Goal: Task Accomplishment & Management: Manage account settings

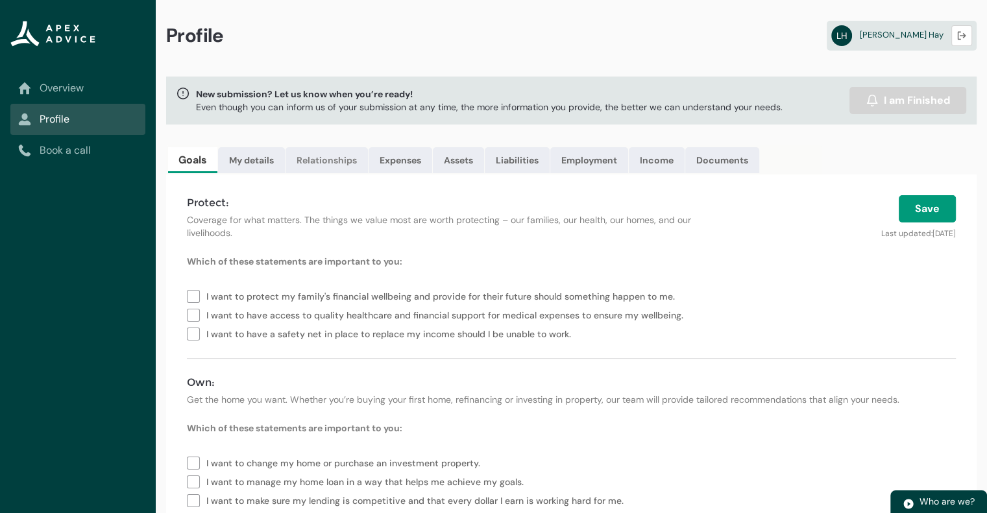
click at [331, 171] on link "Relationships" at bounding box center [326, 160] width 82 height 26
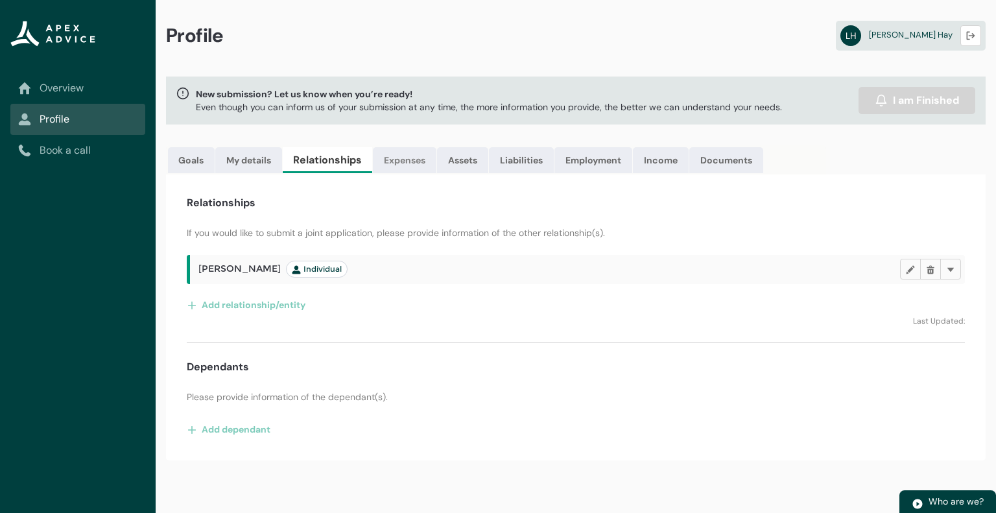
click at [400, 162] on link "Expenses" at bounding box center [405, 160] width 64 height 26
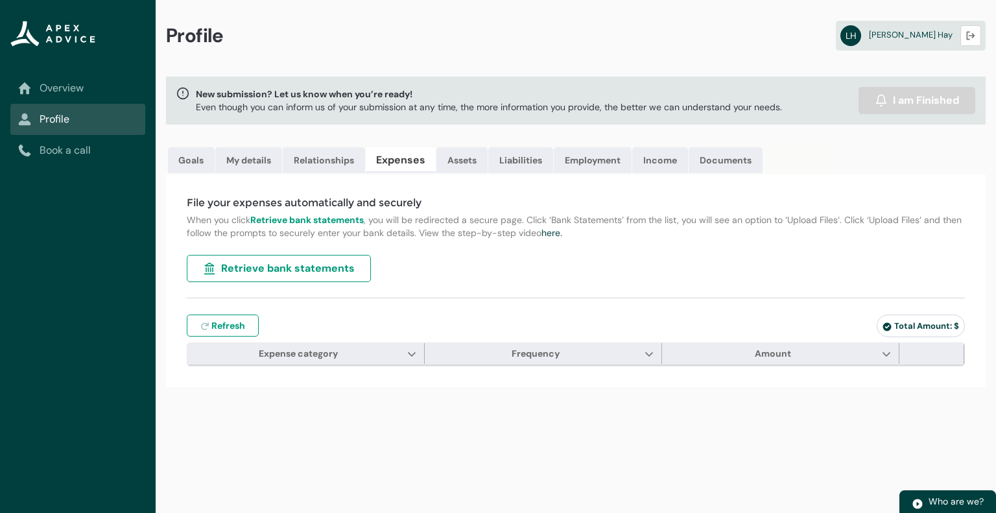
type input "***"
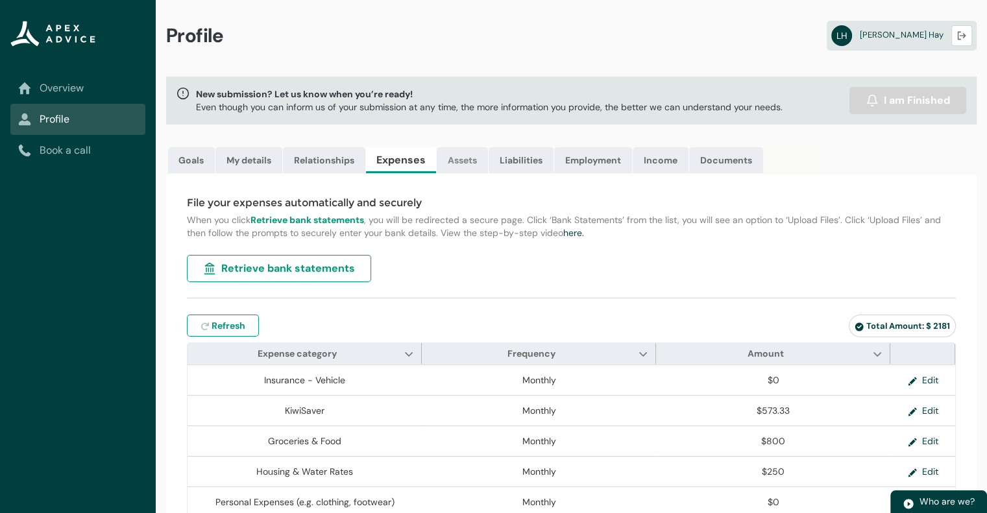
click at [444, 158] on link "Assets" at bounding box center [462, 160] width 51 height 26
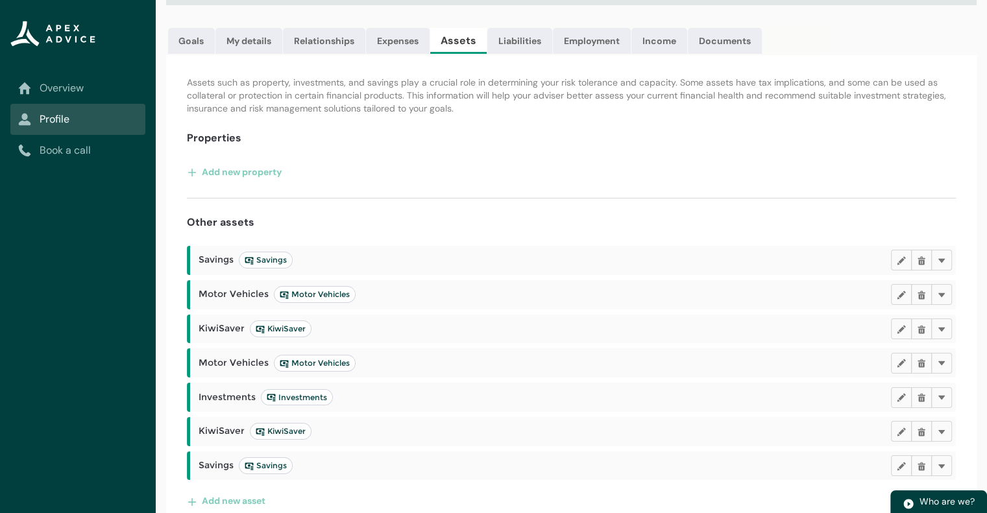
scroll to position [137, 0]
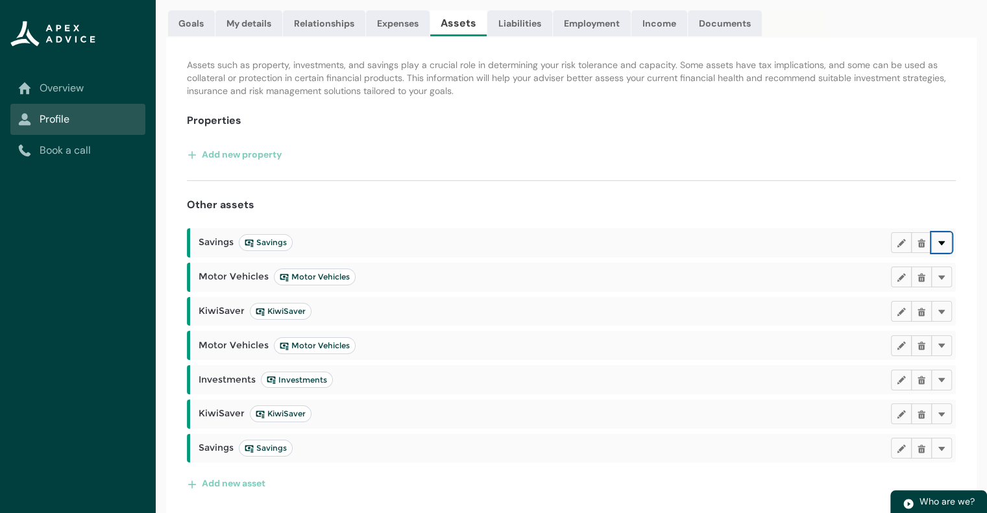
click at [942, 241] on lightning-primitive-icon "button" at bounding box center [941, 243] width 9 height 10
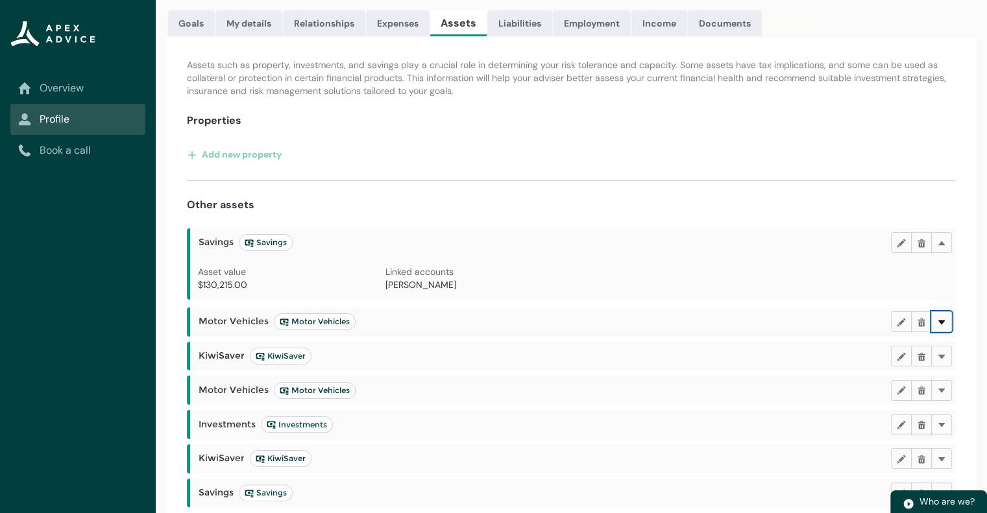
click at [944, 317] on lightning-primitive-icon "button" at bounding box center [941, 322] width 9 height 10
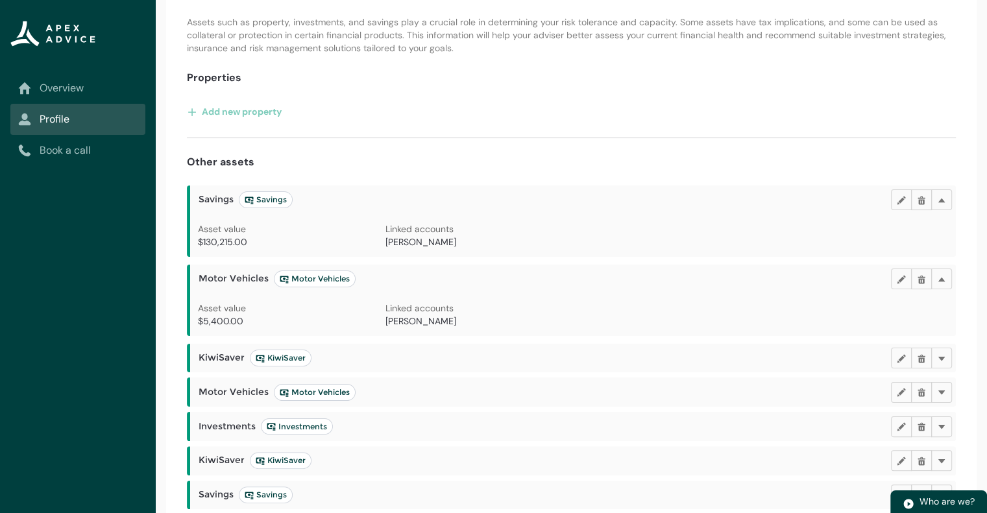
scroll to position [226, 0]
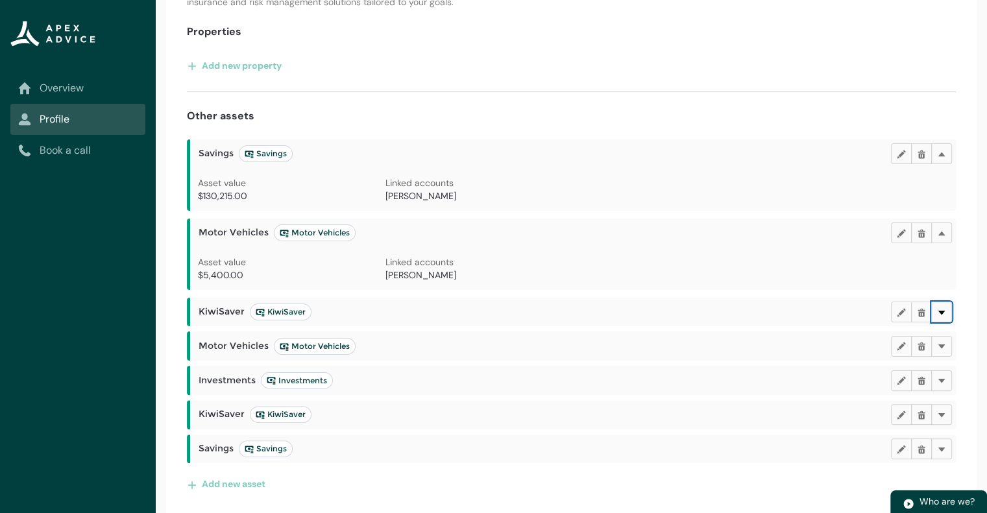
click at [944, 309] on lightning-primitive-icon "button" at bounding box center [941, 312] width 9 height 10
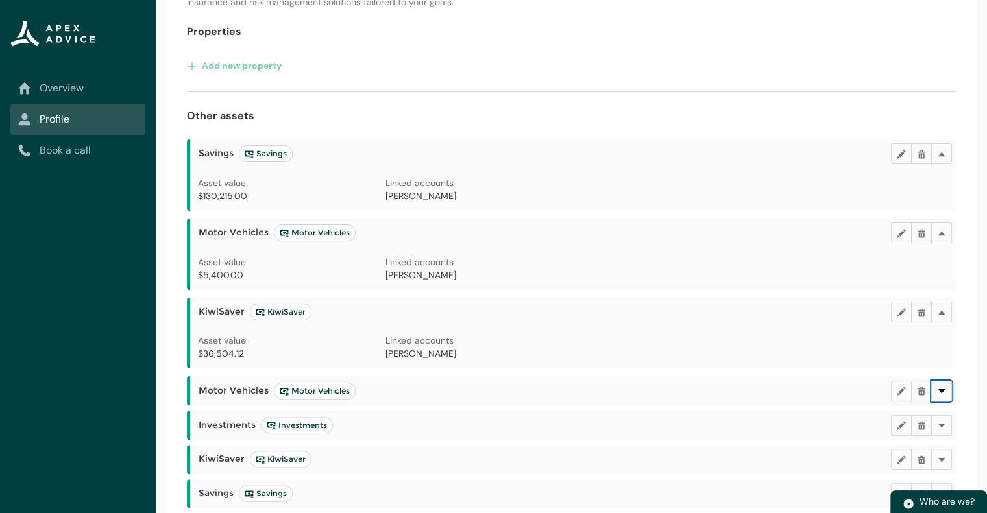
click at [934, 387] on button "Delete" at bounding box center [941, 391] width 21 height 21
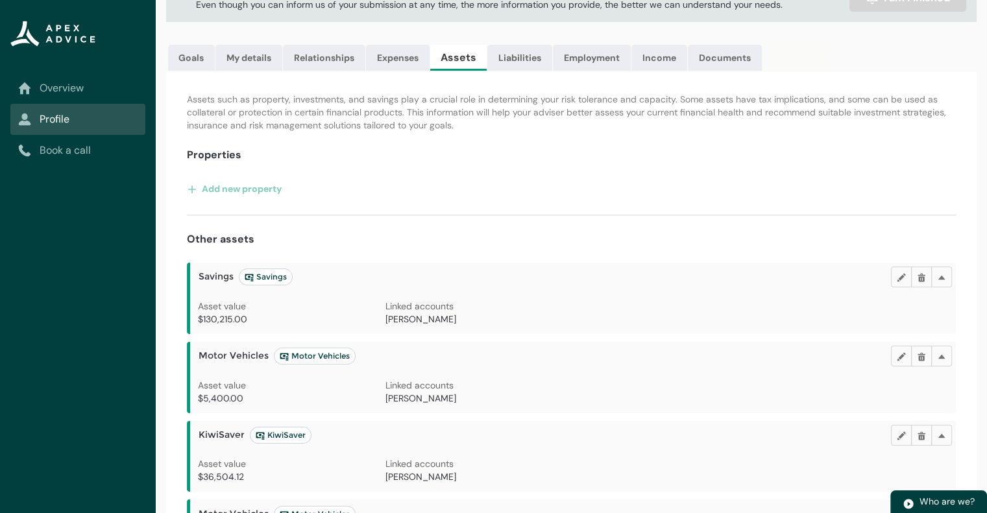
scroll to position [0, 0]
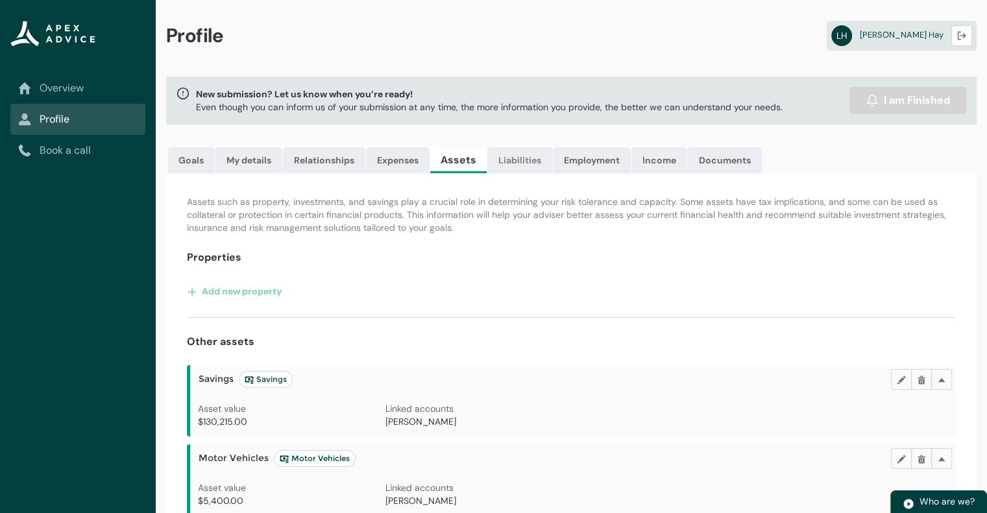
click at [514, 160] on link "Liabilities" at bounding box center [519, 160] width 65 height 26
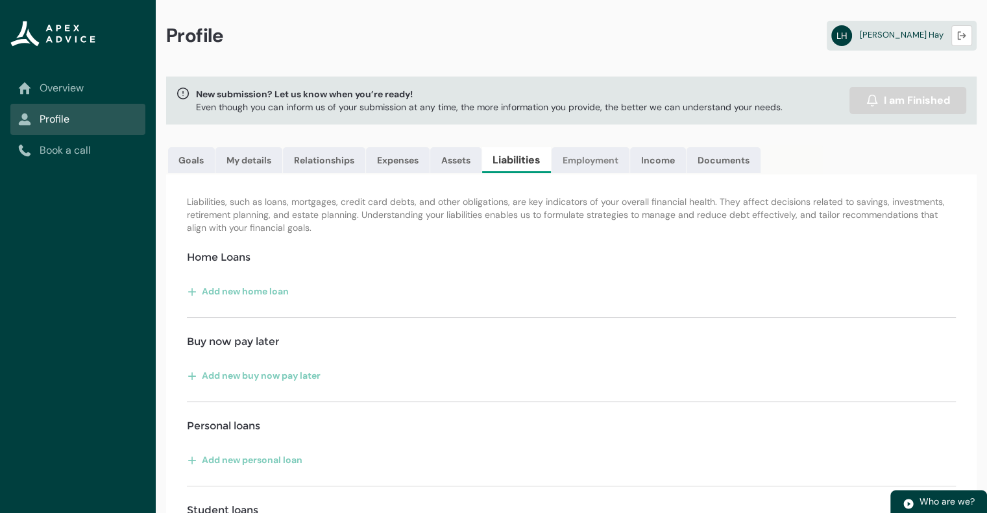
click at [583, 158] on link "Employment" at bounding box center [590, 160] width 78 height 26
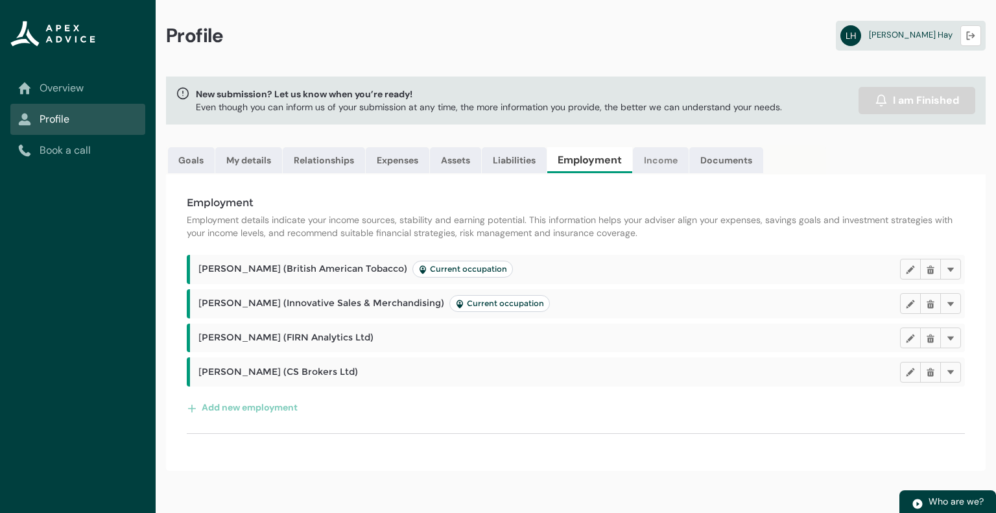
click at [678, 159] on link "Income" at bounding box center [661, 160] width 56 height 26
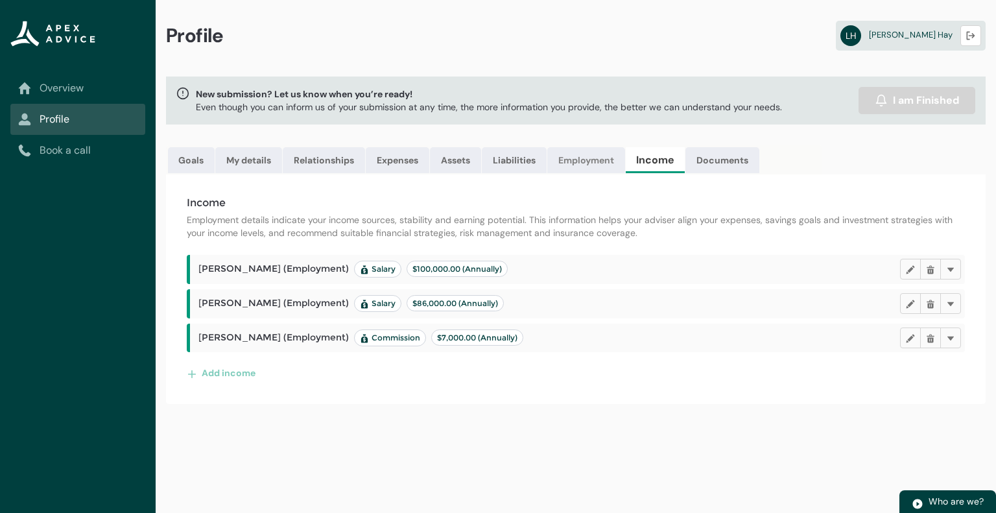
click at [617, 162] on link "Employment" at bounding box center [586, 160] width 78 height 26
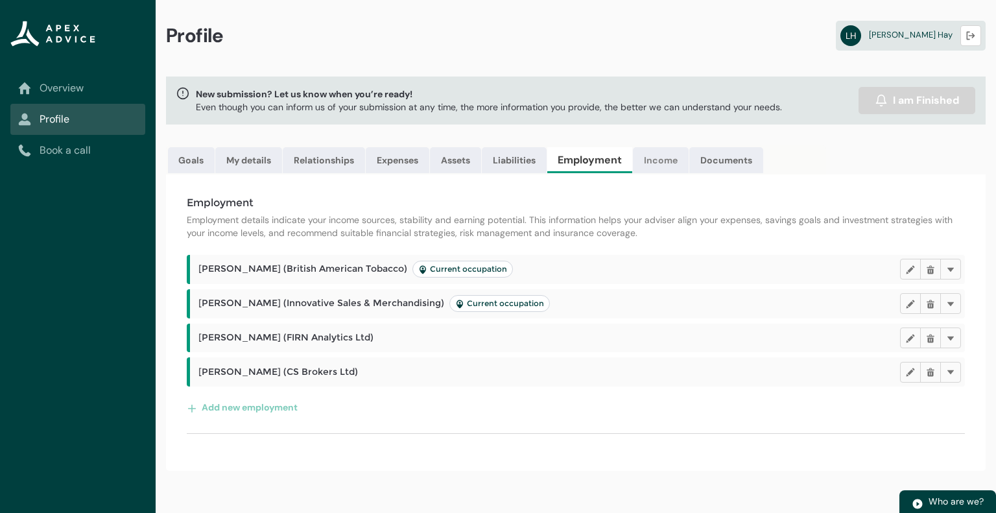
click at [657, 165] on link "Income" at bounding box center [661, 160] width 56 height 26
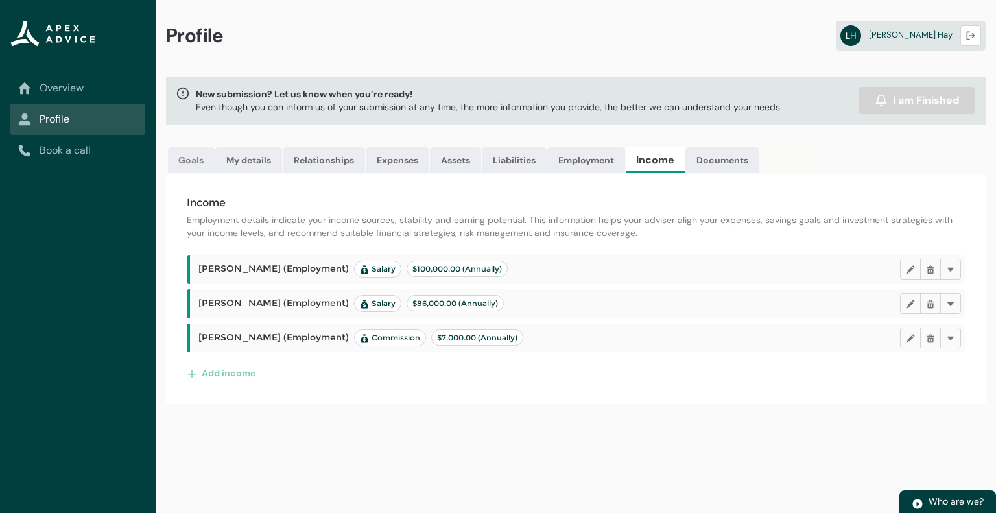
click at [195, 158] on link "Goals" at bounding box center [191, 160] width 47 height 26
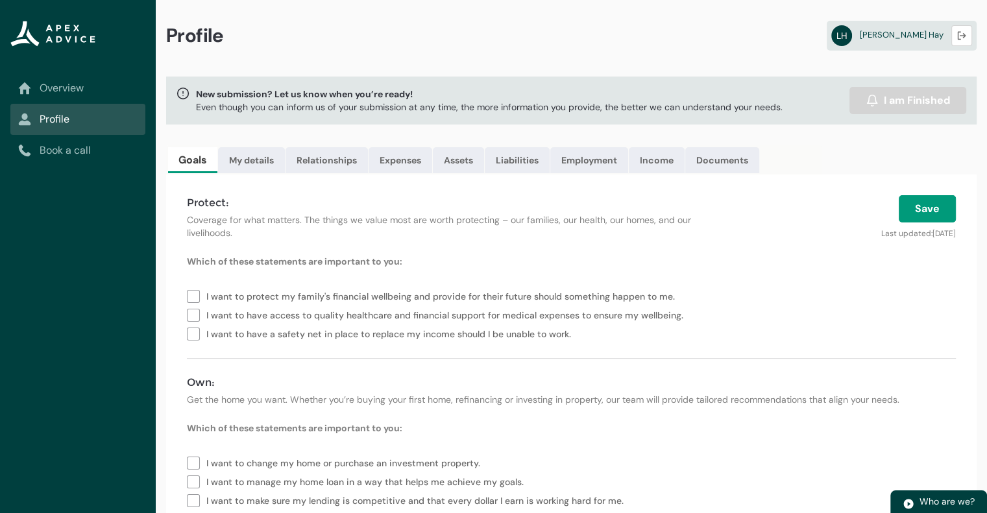
click at [71, 85] on link "Overview" at bounding box center [77, 88] width 119 height 16
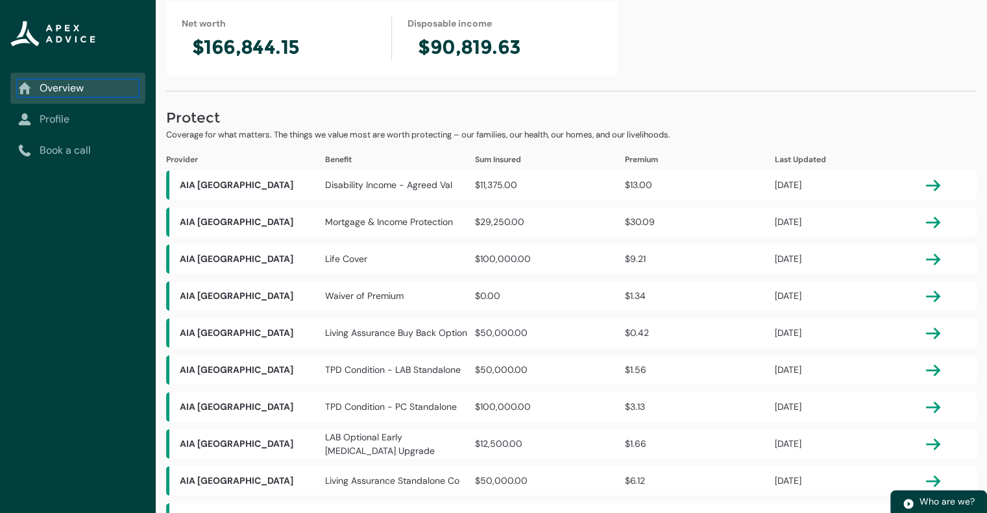
scroll to position [65, 0]
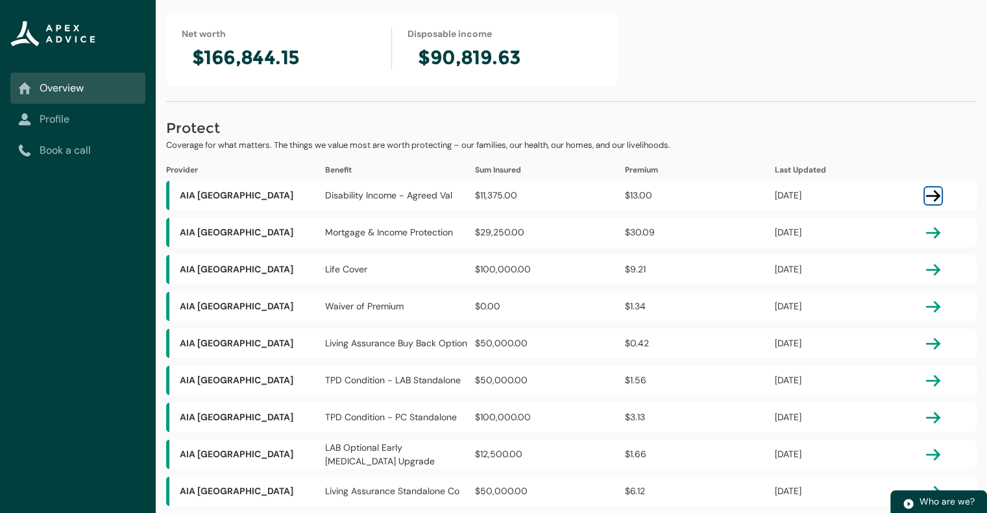
click at [929, 195] on lightning-primitive-icon "button" at bounding box center [933, 196] width 16 height 16
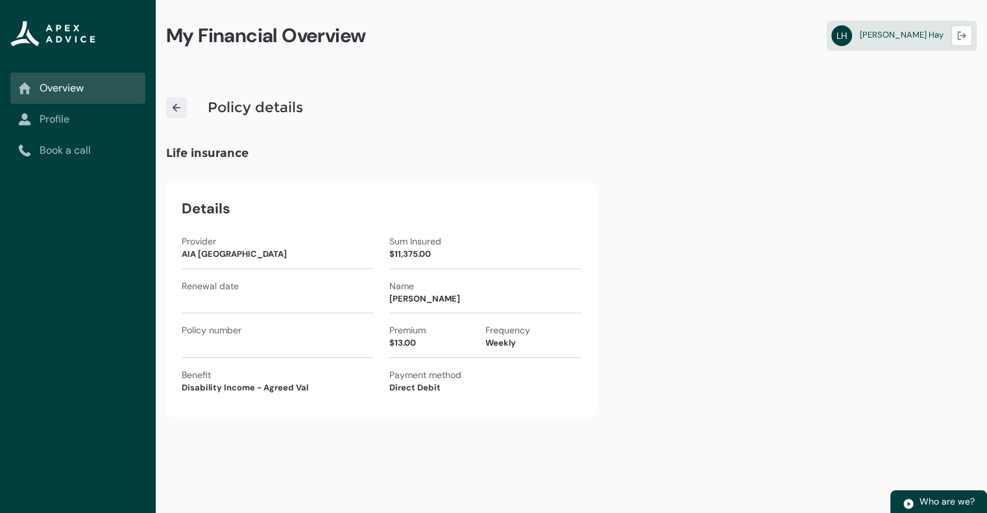
scroll to position [0, 0]
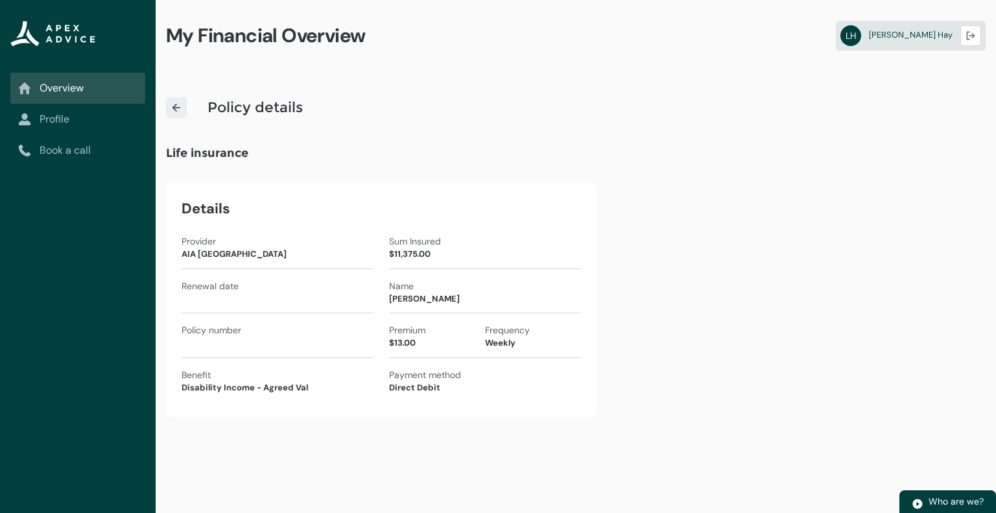
click at [175, 109] on img at bounding box center [177, 108] width 12 height 12
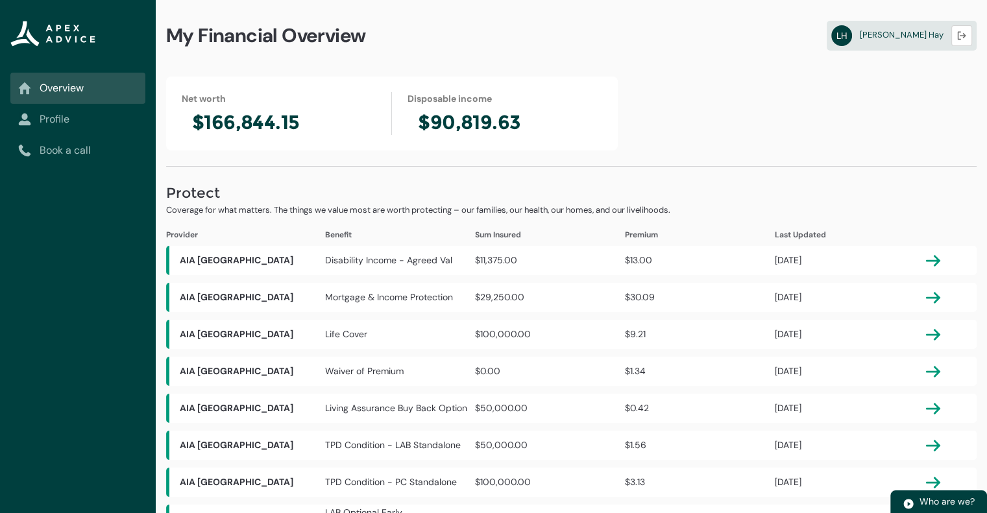
click at [77, 117] on link "Profile" at bounding box center [77, 120] width 119 height 16
